Goal: Find contact information: Find contact information

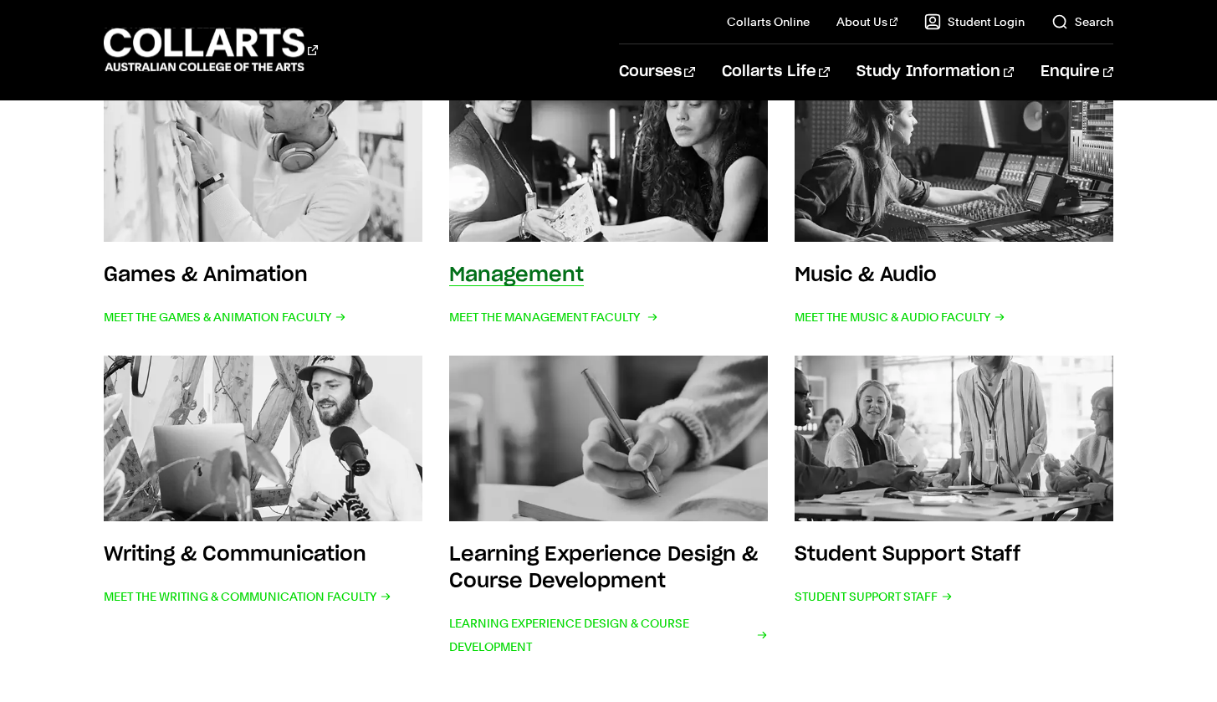
scroll to position [693, 0]
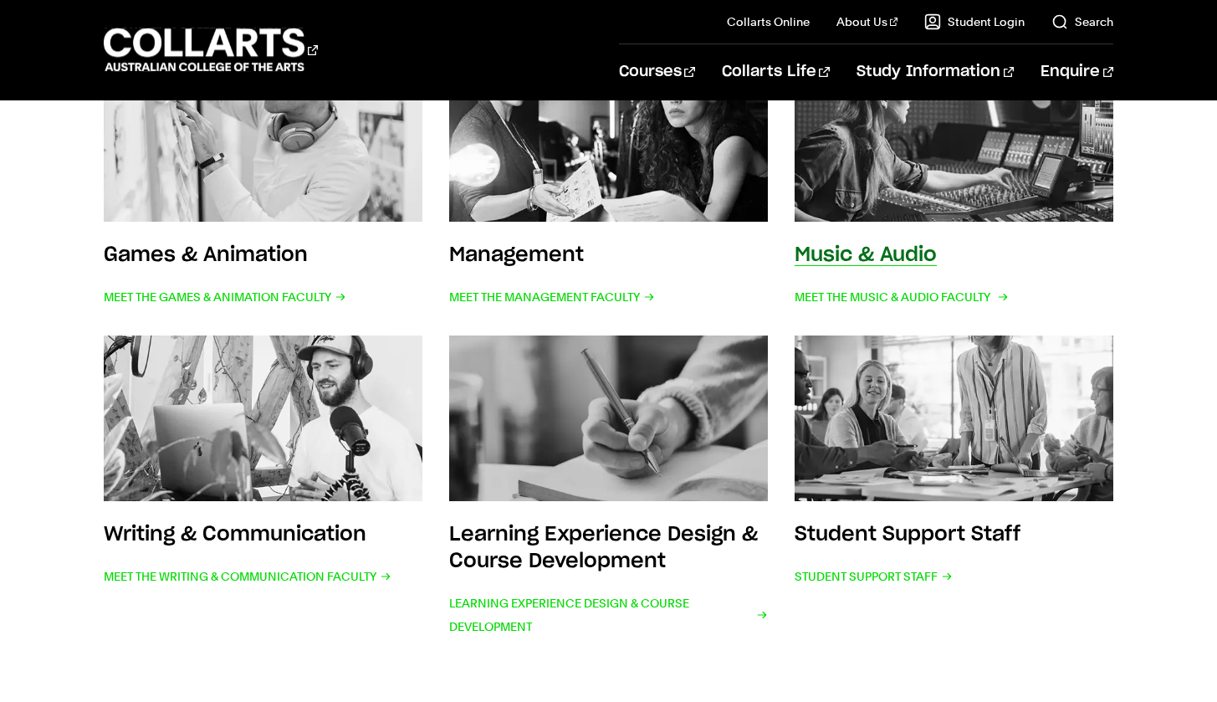
click at [939, 223] on link "Music & Audio Meet the Music & Audio Faculty" at bounding box center [954, 183] width 319 height 253
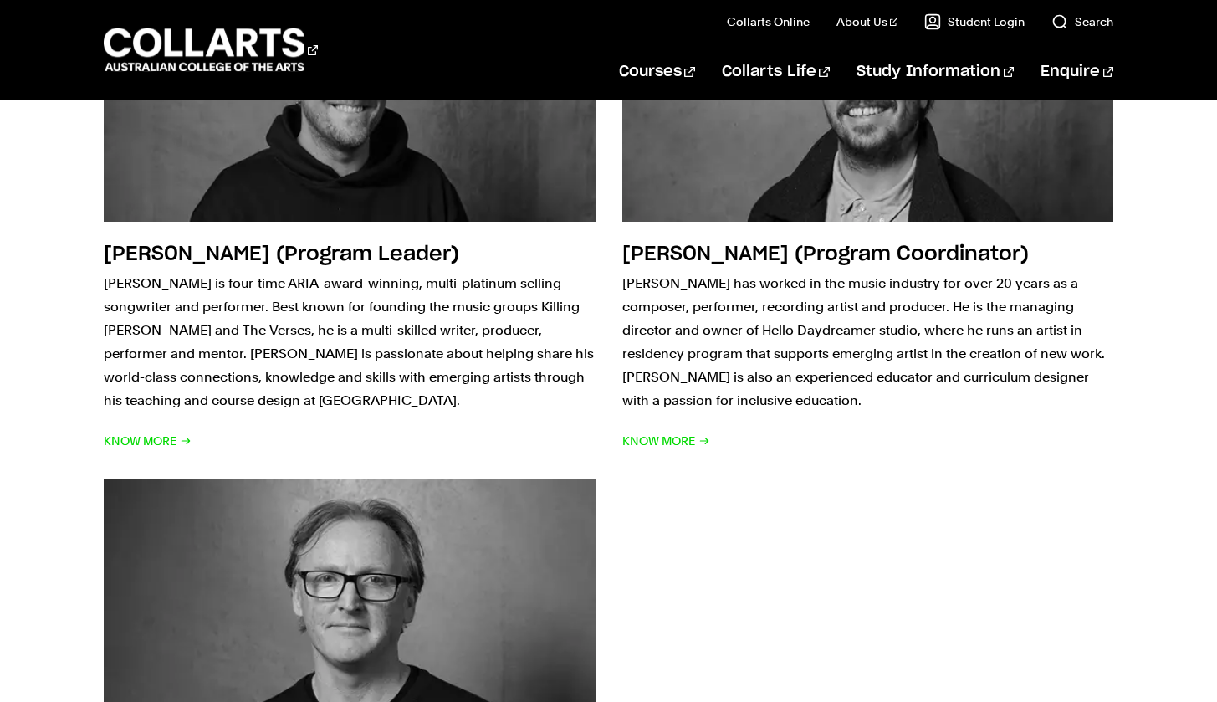
scroll to position [1883, 0]
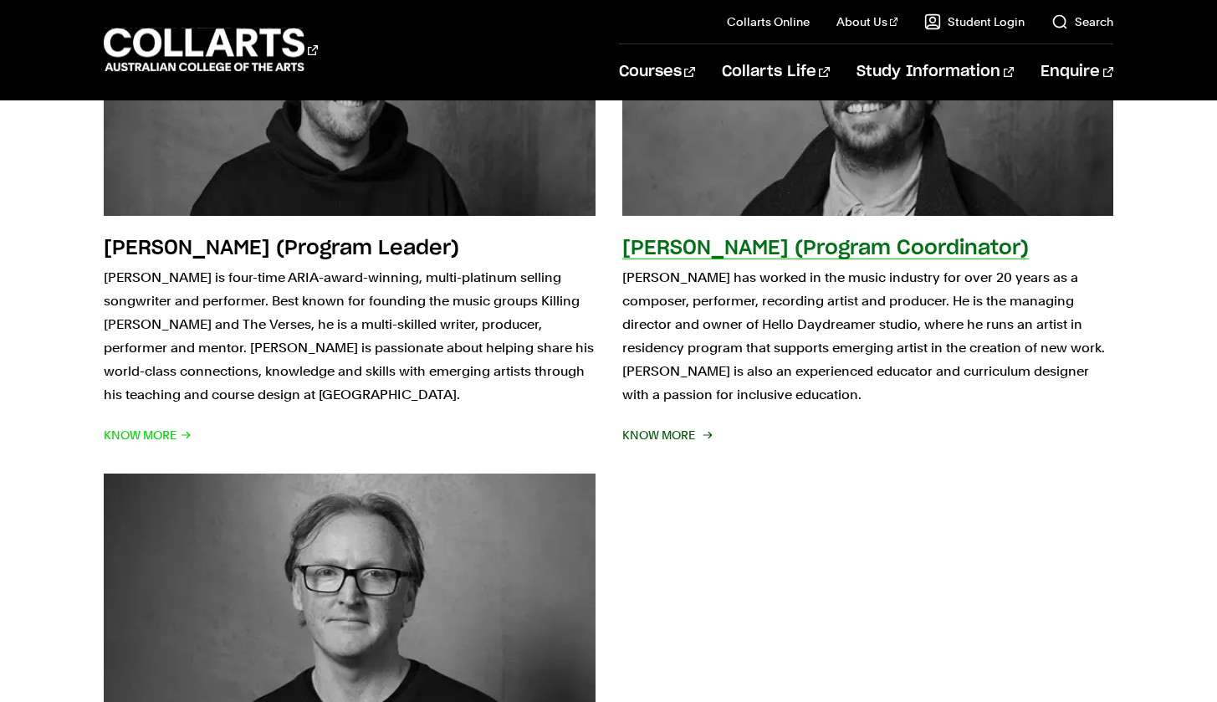
click at [914, 150] on img at bounding box center [867, 88] width 541 height 280
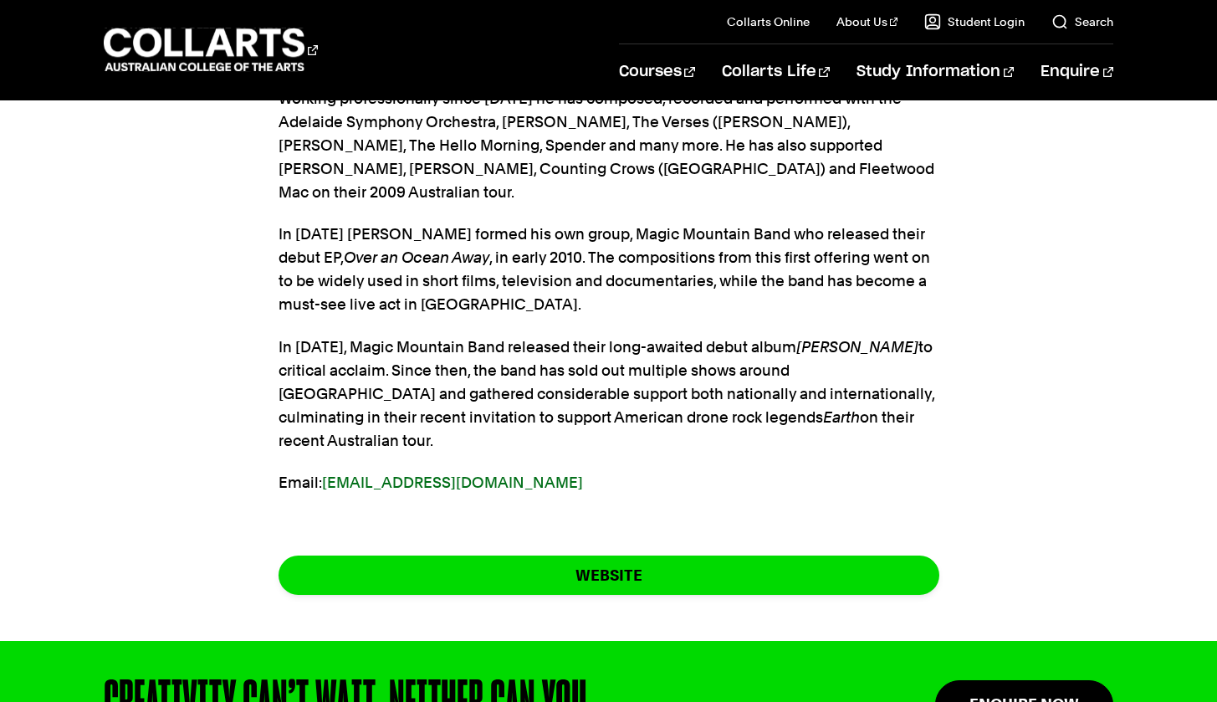
scroll to position [663, 0]
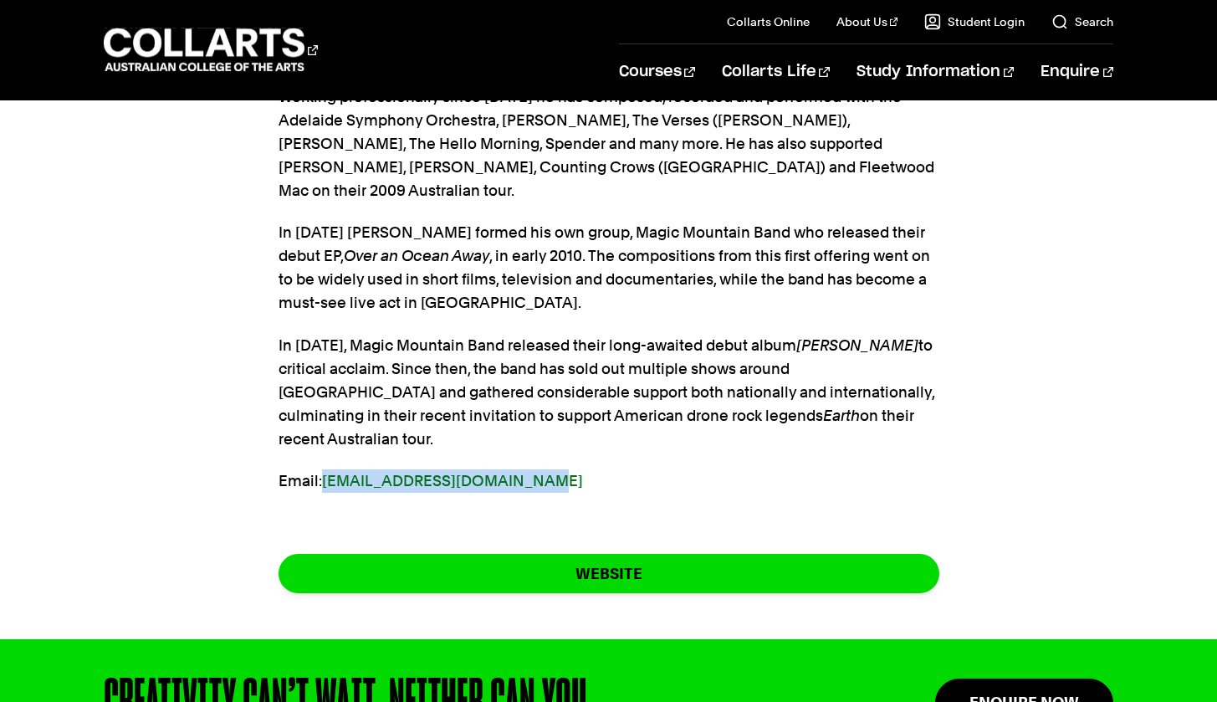
drag, startPoint x: 545, startPoint y: 413, endPoint x: 321, endPoint y: 408, distance: 223.4
click at [321, 469] on p "Email: [EMAIL_ADDRESS][DOMAIN_NAME]" at bounding box center [609, 480] width 661 height 23
copy p "[EMAIL_ADDRESS][DOMAIN_NAME]"
click at [1097, 333] on div "[PERSON_NAME] is an accomplished composer, guitarist and producer from [GEOGRAP…" at bounding box center [608, 293] width 1217 height 694
